Goal: Transaction & Acquisition: Subscribe to service/newsletter

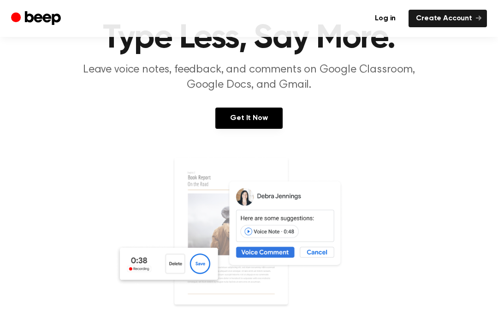
click at [226, 123] on link "Get It Now" at bounding box center [248, 117] width 67 height 21
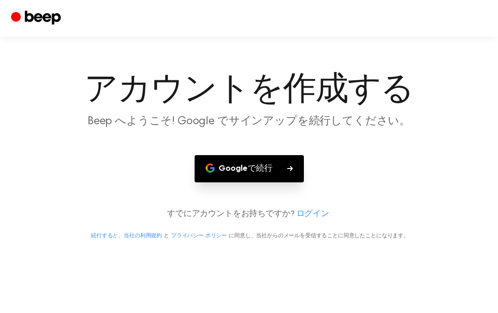
click at [215, 155] on button "Googleで続行" at bounding box center [249, 168] width 109 height 27
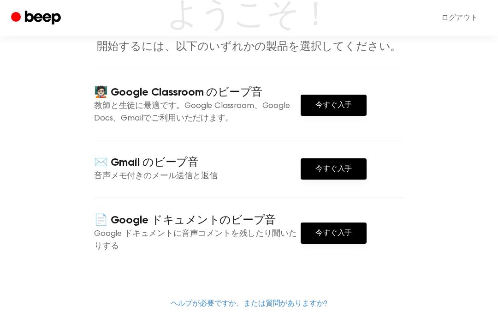
scroll to position [75, 0]
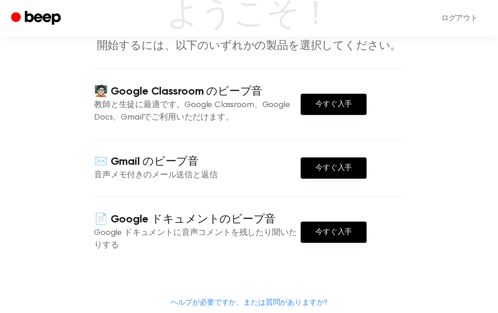
click at [345, 102] on font "今すぐ入手" at bounding box center [333, 104] width 36 height 7
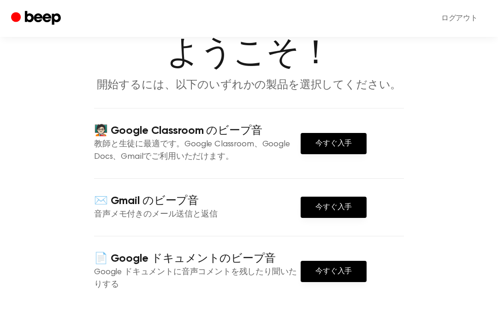
scroll to position [0, 0]
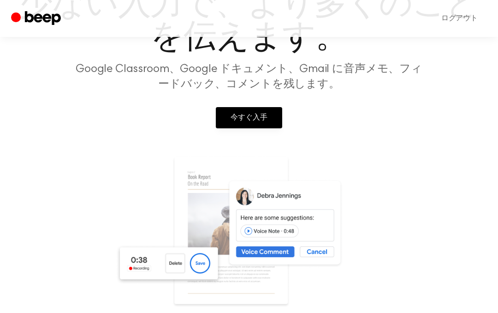
scroll to position [85, 0]
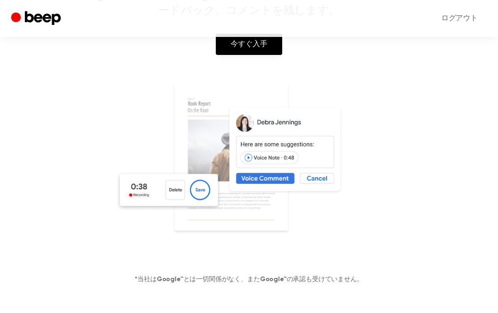
scroll to position [199, 0]
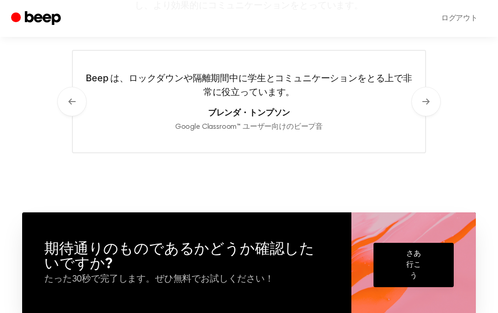
click at [436, 99] on button "次" at bounding box center [425, 101] width 29 height 29
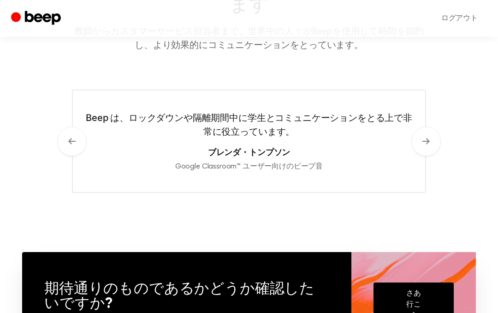
scroll to position [525, 0]
